Goal: Task Accomplishment & Management: Manage account settings

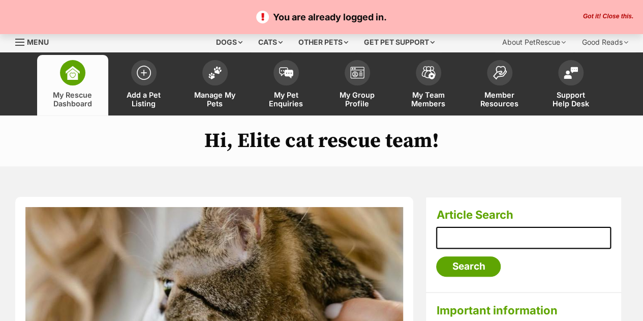
click at [599, 16] on button "Got it! Close this." at bounding box center [608, 17] width 56 height 8
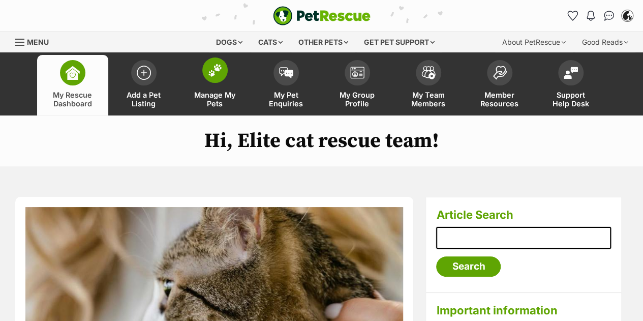
click at [217, 72] on img at bounding box center [215, 69] width 14 height 13
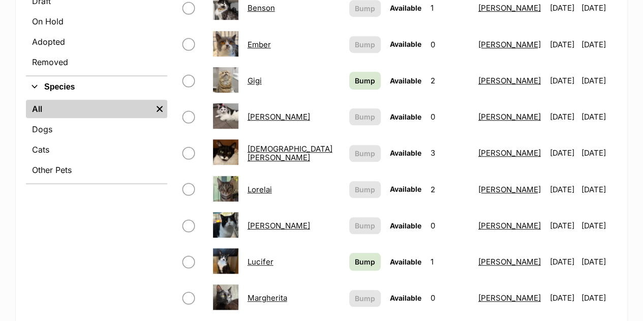
scroll to position [329, 0]
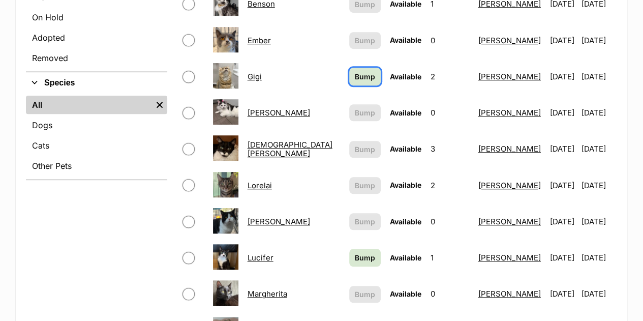
click at [355, 71] on span "Bump" at bounding box center [365, 76] width 20 height 11
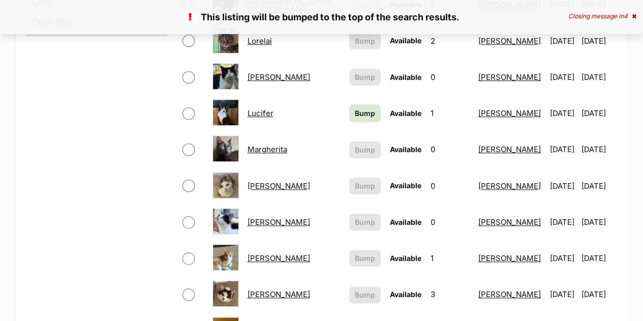
scroll to position [474, 0]
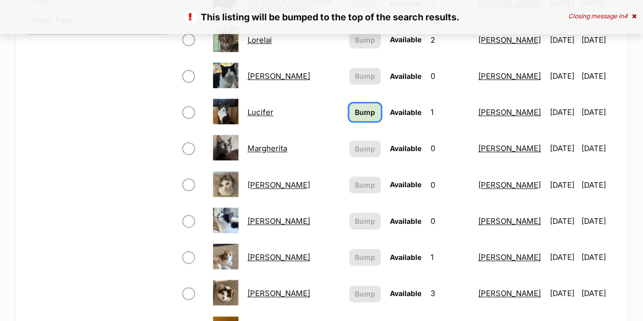
click at [355, 107] on span "Bump" at bounding box center [365, 112] width 20 height 11
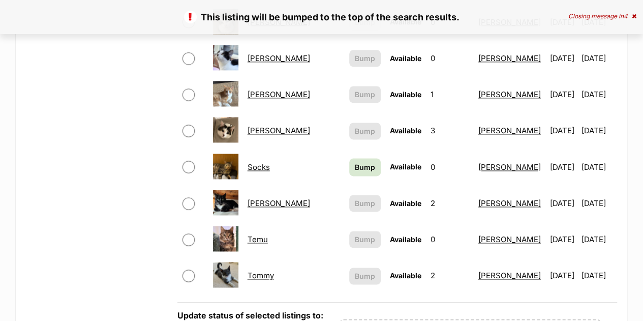
scroll to position [638, 0]
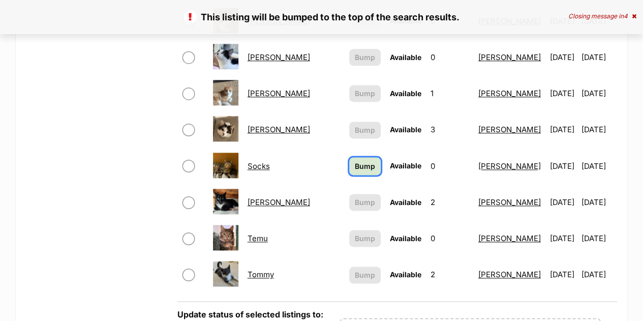
click at [349, 157] on link "Bump" at bounding box center [364, 166] width 31 height 18
